Goal: Task Accomplishment & Management: Manage account settings

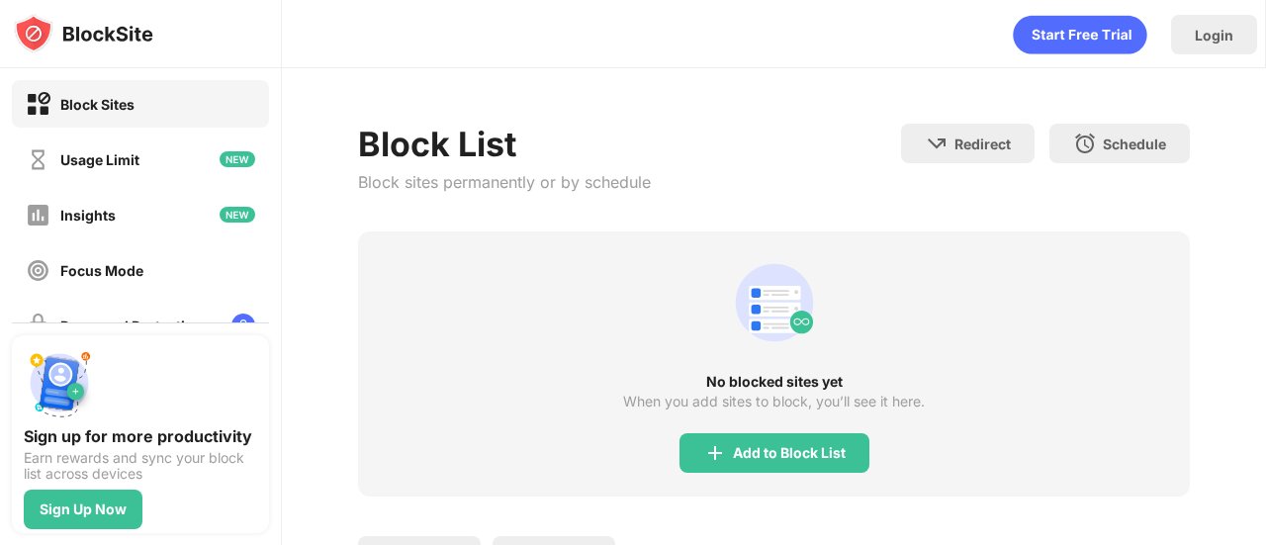
scroll to position [99, 0]
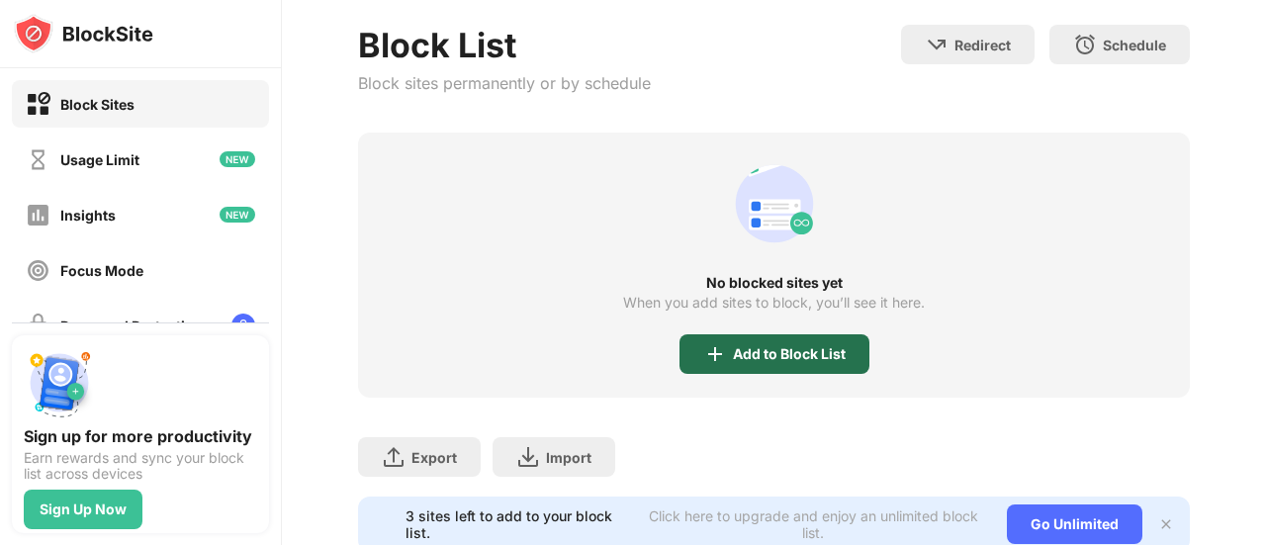
click at [733, 347] on div "Add to Block List" at bounding box center [789, 354] width 113 height 16
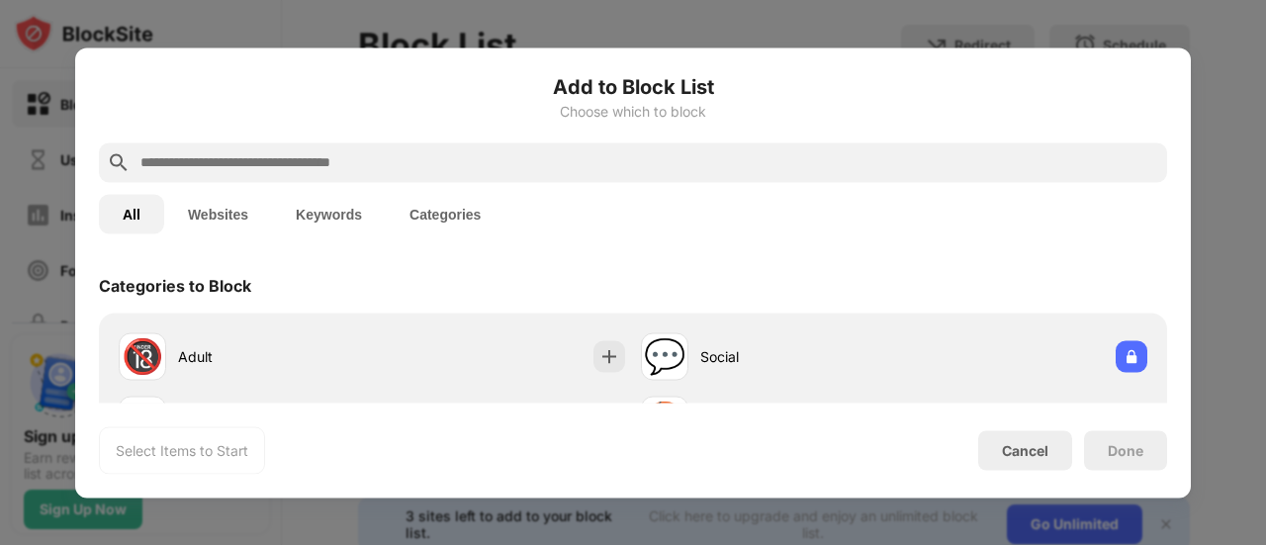
click at [540, 159] on input "text" at bounding box center [648, 162] width 1021 height 24
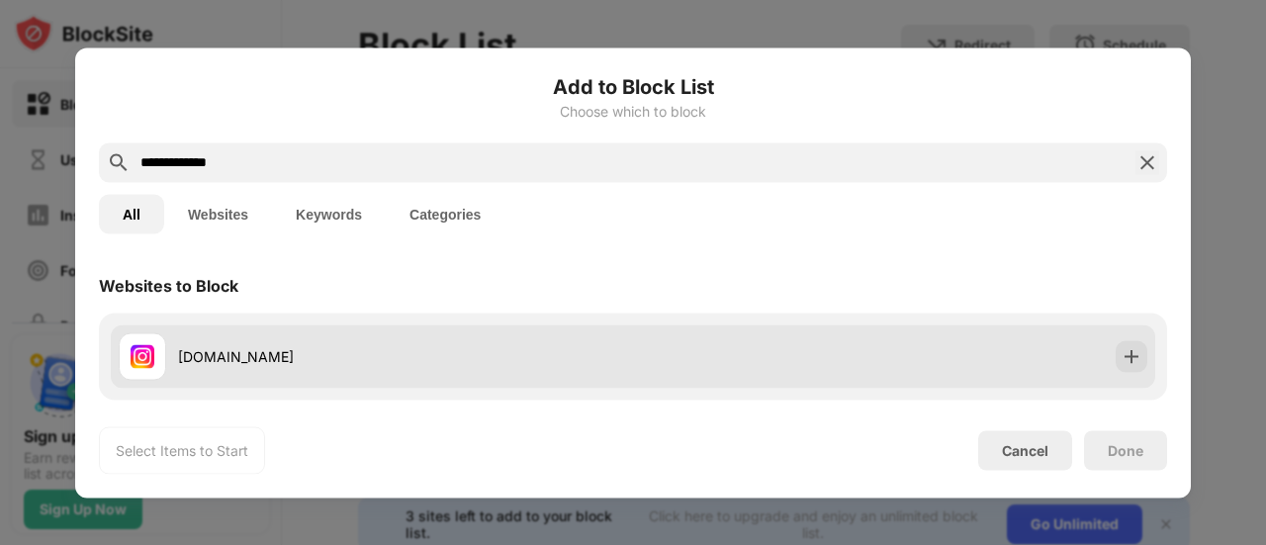
type input "**********"
click at [239, 333] on div "[DOMAIN_NAME]" at bounding box center [376, 355] width 514 height 47
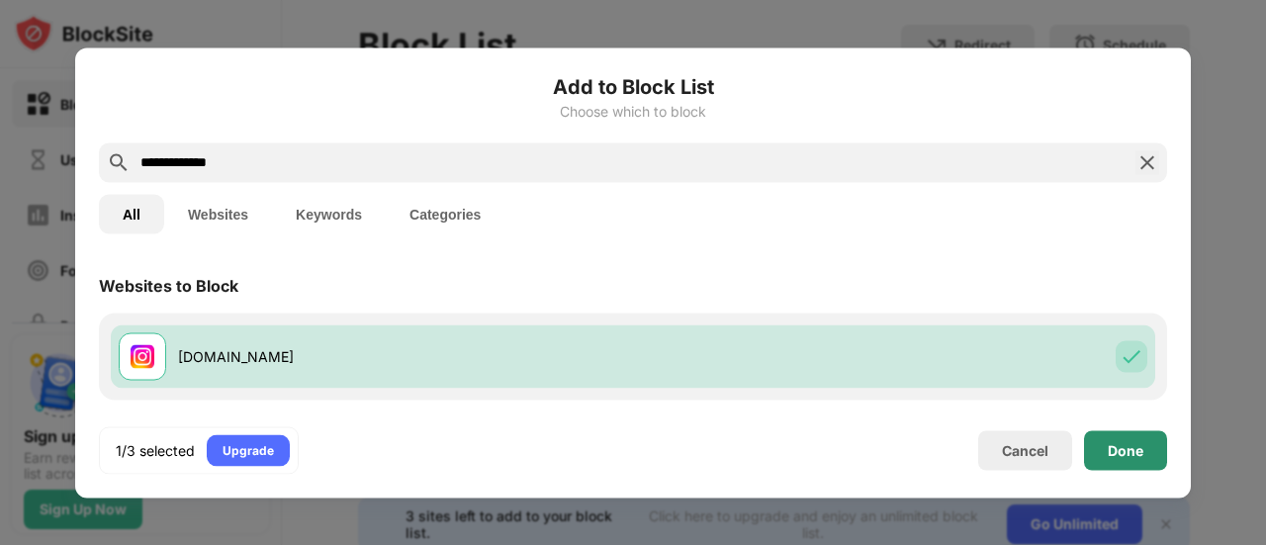
click at [1142, 466] on div "Done" at bounding box center [1125, 450] width 83 height 40
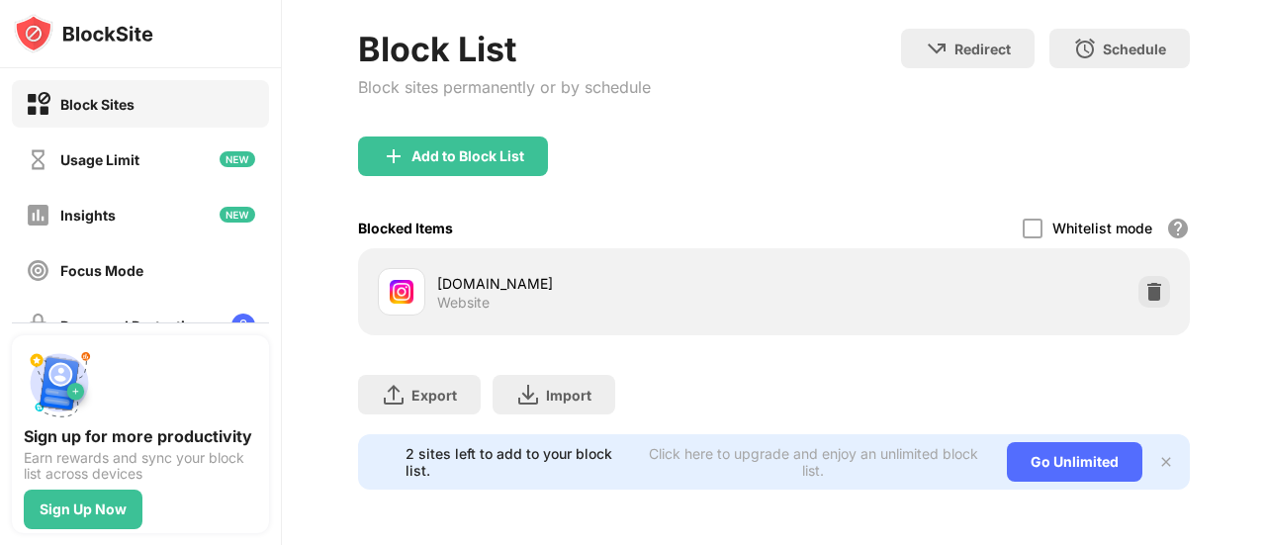
click at [489, 162] on div "Add to Block List" at bounding box center [453, 156] width 190 height 40
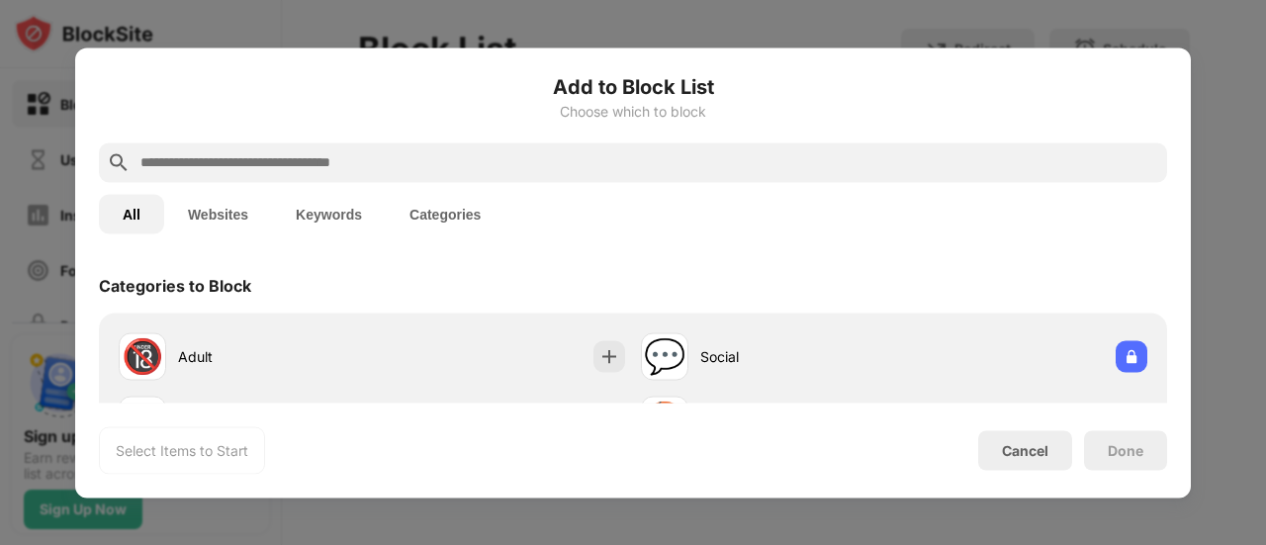
click at [415, 166] on input "text" at bounding box center [648, 162] width 1021 height 24
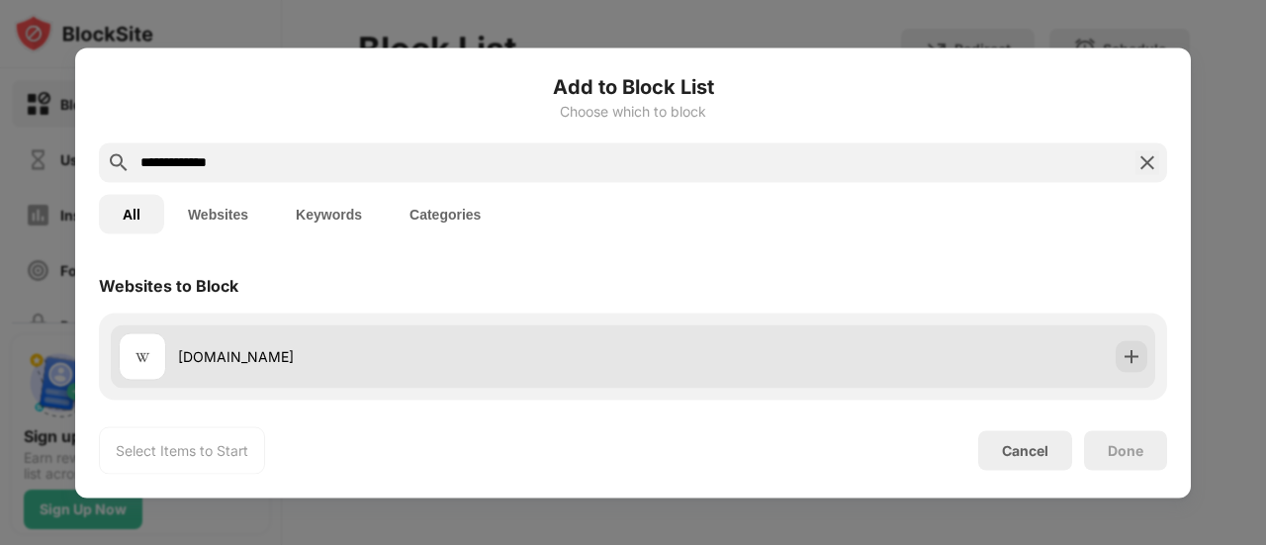
type input "**********"
click at [221, 352] on div "[DOMAIN_NAME]" at bounding box center [405, 356] width 455 height 21
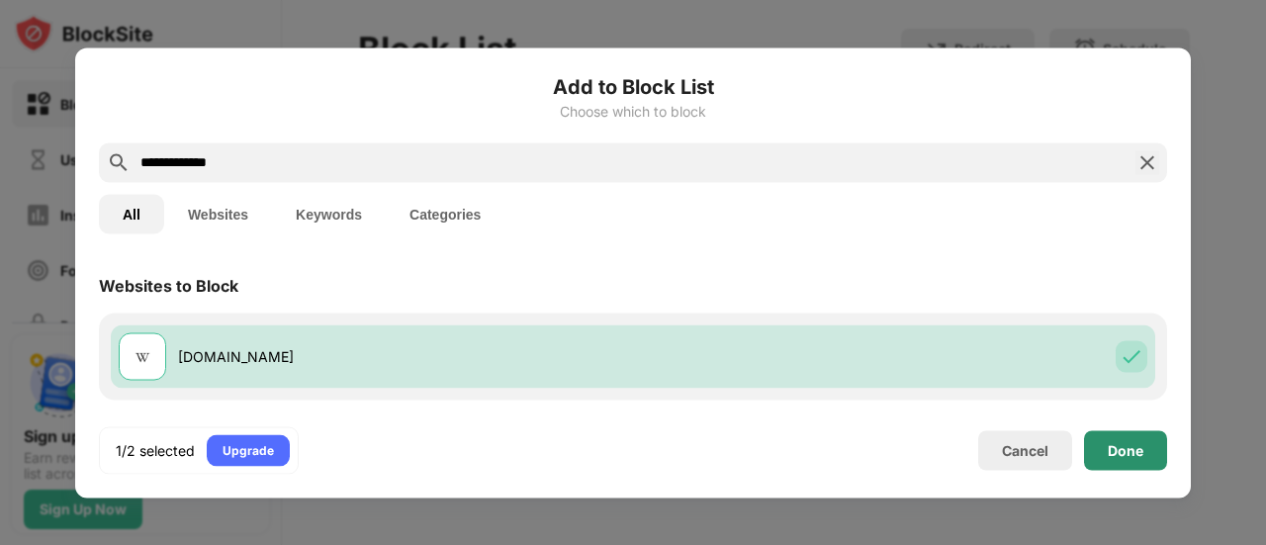
click at [1132, 456] on div "Done" at bounding box center [1126, 450] width 36 height 16
